Goal: Check status: Check status

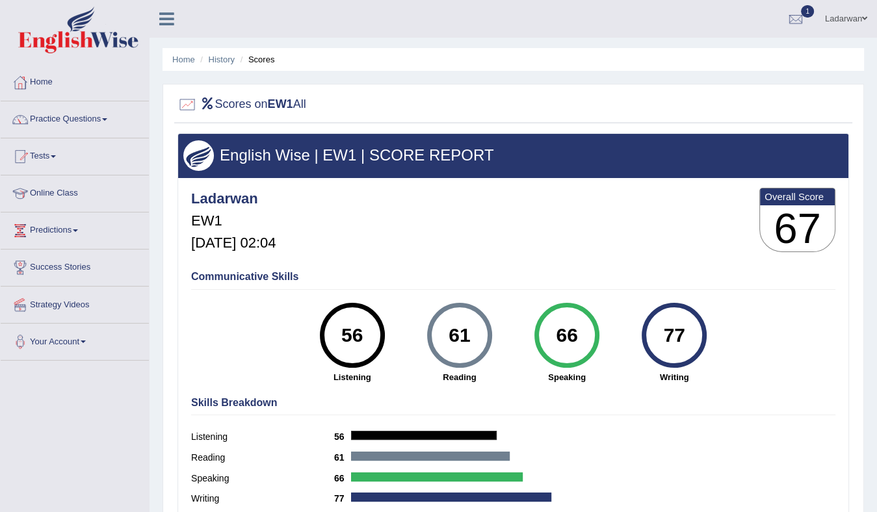
click at [91, 43] on img at bounding box center [78, 30] width 120 height 47
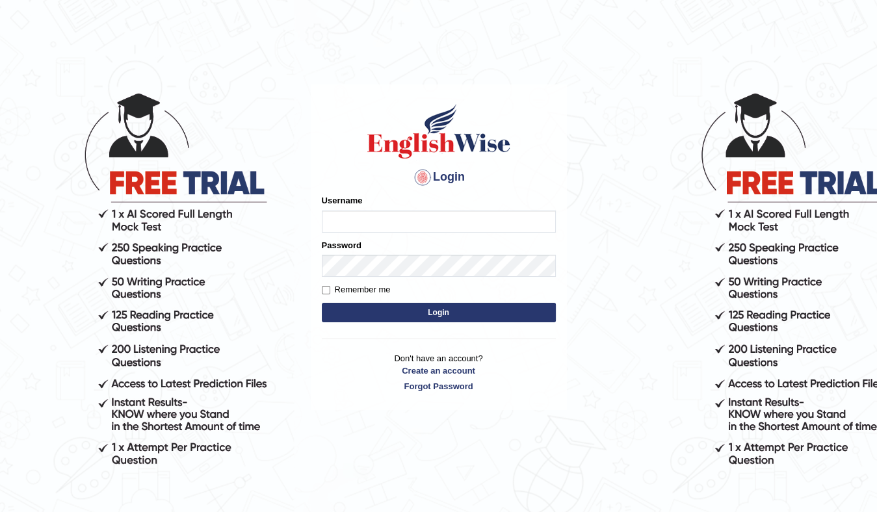
click at [403, 213] on input "Username" at bounding box center [439, 222] width 234 height 22
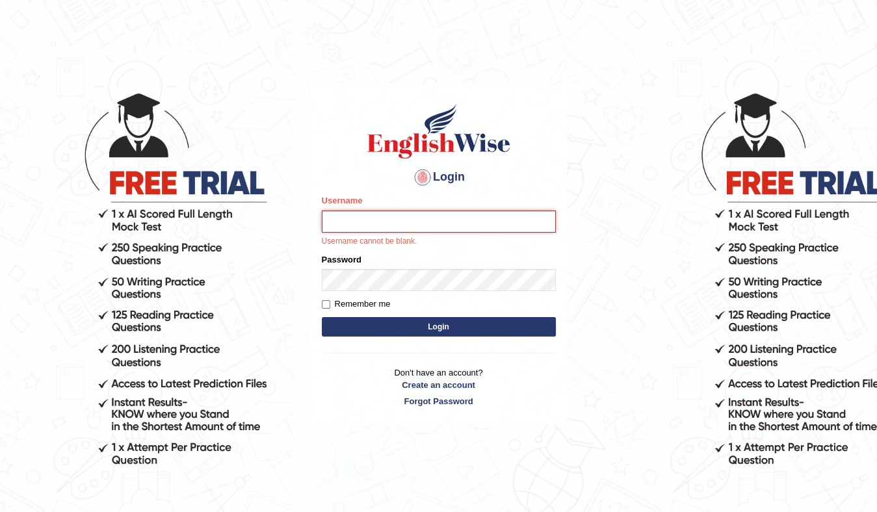
type input "Ladarwan"
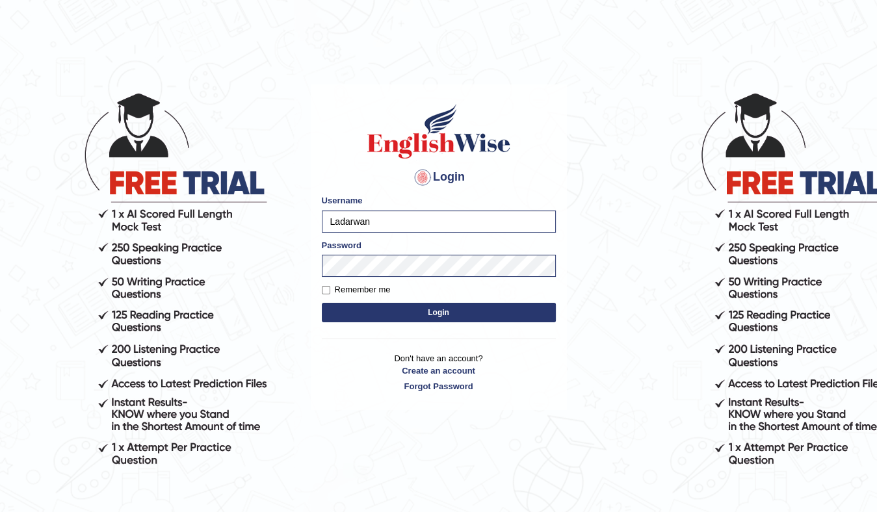
click at [437, 306] on button "Login" at bounding box center [439, 313] width 234 height 20
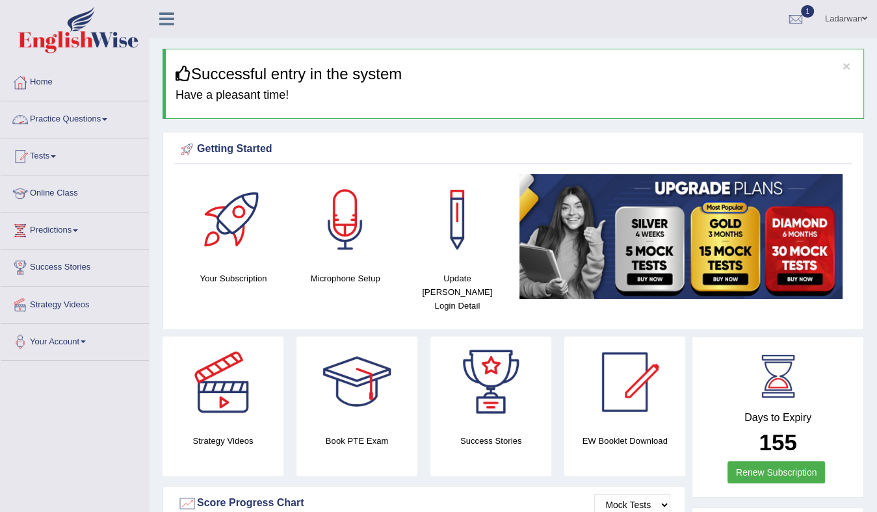
drag, startPoint x: 50, startPoint y: 82, endPoint x: 77, endPoint y: 106, distance: 36.4
click at [50, 82] on link "Home" at bounding box center [75, 80] width 148 height 33
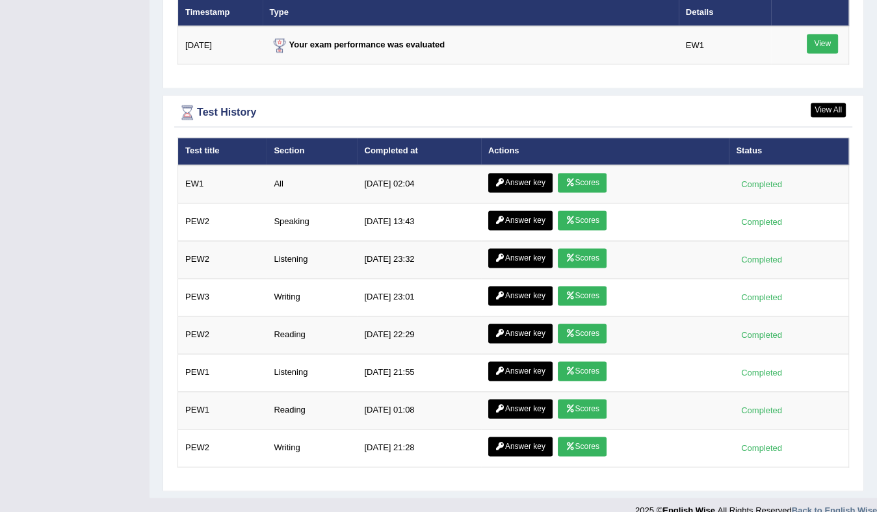
scroll to position [1657, 0]
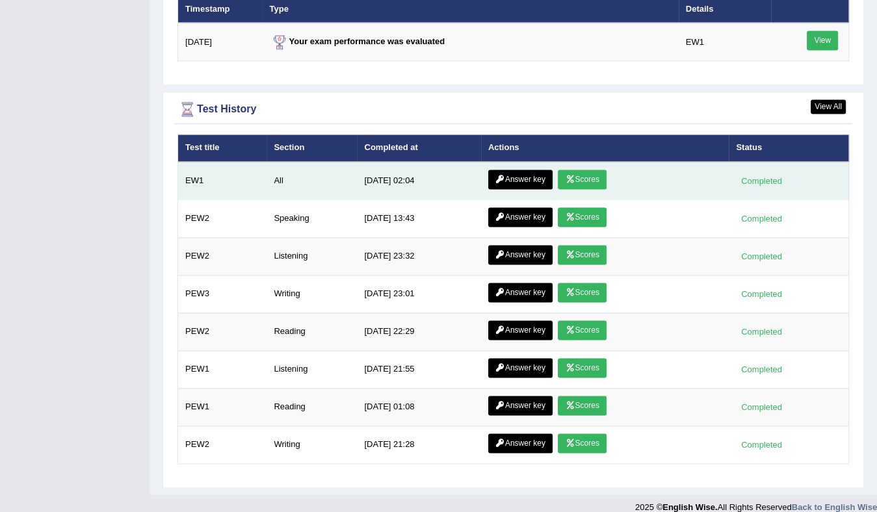
click at [562, 170] on link "Scores" at bounding box center [582, 180] width 48 height 20
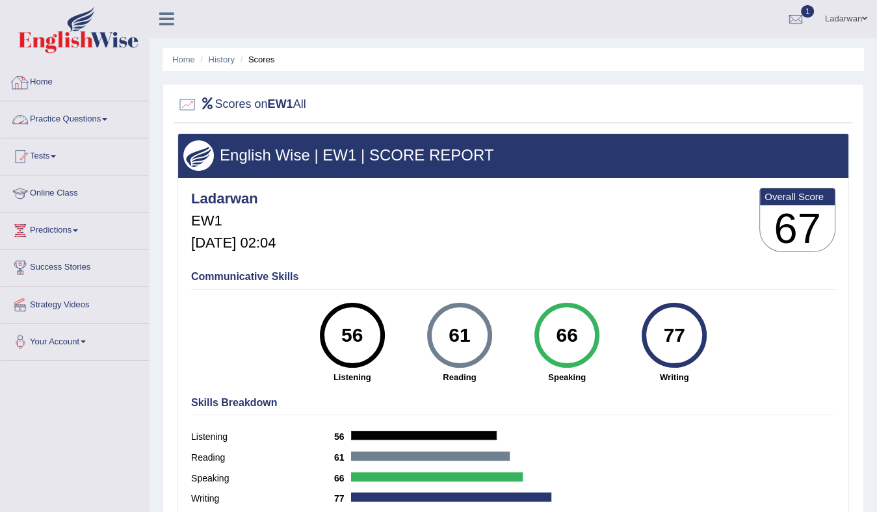
click at [36, 79] on link "Home" at bounding box center [75, 80] width 148 height 33
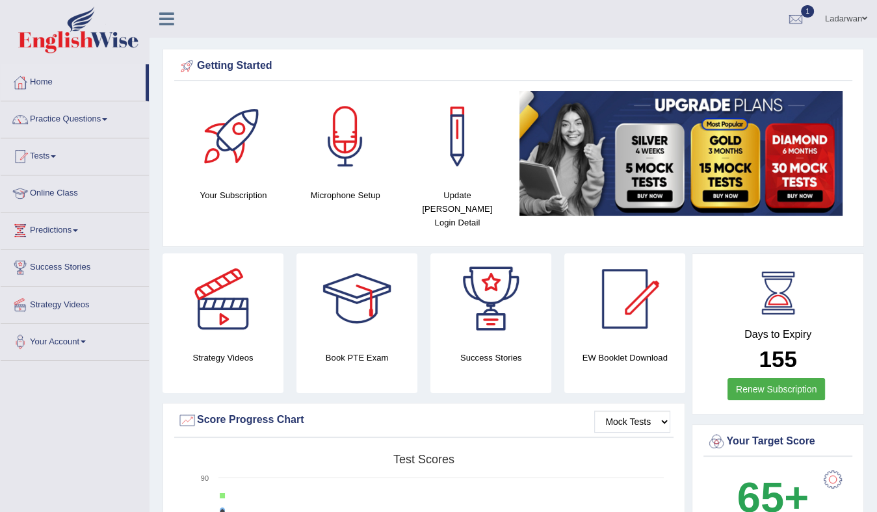
click at [60, 118] on link "Practice Questions" at bounding box center [75, 117] width 148 height 33
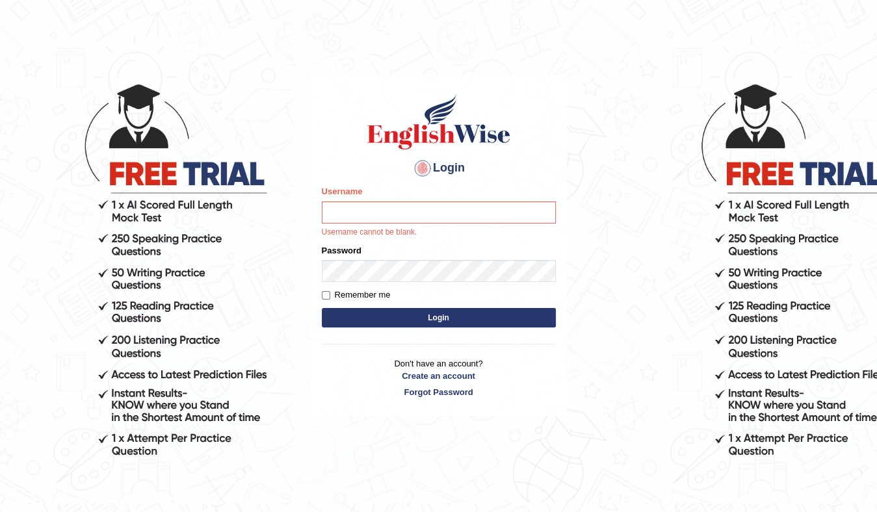
click at [454, 250] on form "Please fix the following errors: Username Username cannot be blank. Password Re…" at bounding box center [439, 258] width 234 height 146
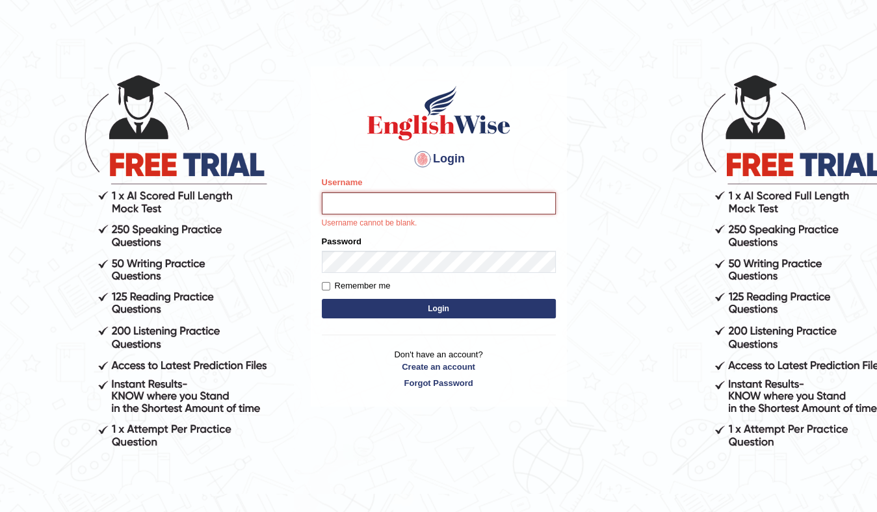
click at [447, 207] on input "Username" at bounding box center [439, 203] width 234 height 22
type input "Ladarwan"
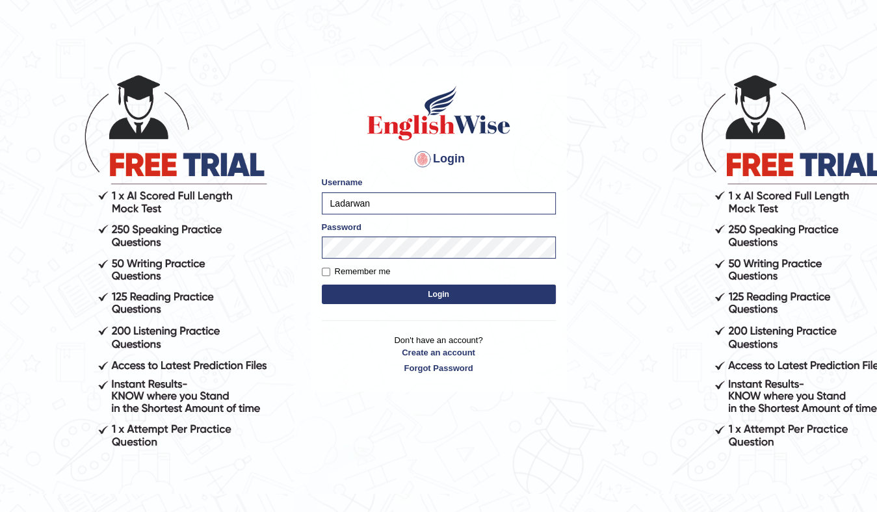
click at [453, 292] on button "Login" at bounding box center [439, 295] width 234 height 20
